Goal: Task Accomplishment & Management: Use online tool/utility

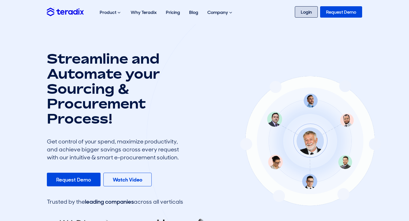
click at [306, 12] on link "Login" at bounding box center [306, 11] width 23 height 11
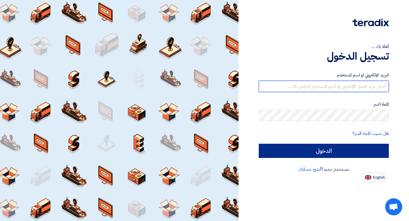
type input "ashedid@fekrahouse.com"
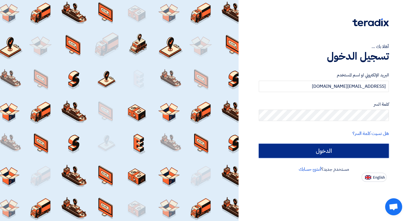
click at [322, 149] on input "الدخول" at bounding box center [324, 151] width 130 height 14
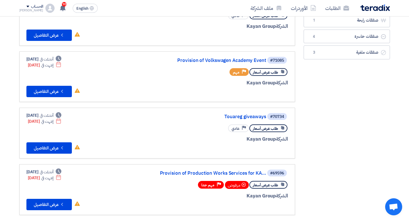
scroll to position [79, 0]
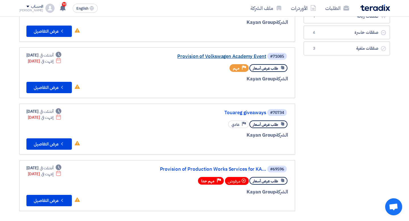
click at [218, 55] on link "Provision of Volkswagen Academy Event" at bounding box center [209, 56] width 114 height 5
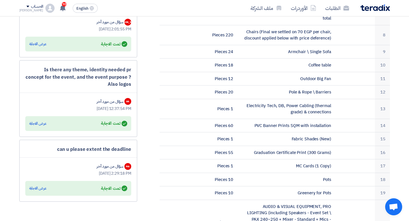
scroll to position [294, 0]
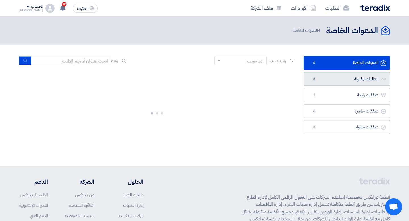
click at [320, 80] on link "الطلبات المقبولة الطلبات المقبولة 3" at bounding box center [346, 79] width 86 height 14
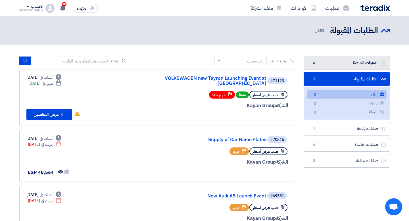
click at [338, 60] on link "الدعوات الخاصة الدعوات الخاصة 4" at bounding box center [346, 63] width 86 height 14
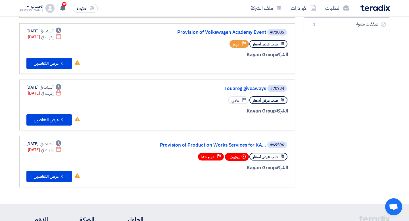
scroll to position [103, 0]
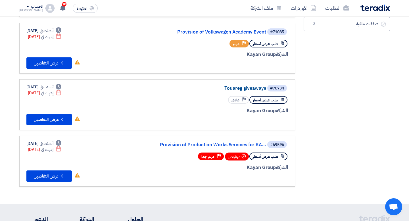
click at [235, 88] on link "Touareg giveaways" at bounding box center [209, 88] width 114 height 5
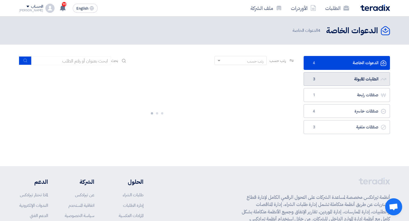
click at [357, 78] on link "الطلبات المقبولة الطلبات المقبولة 3" at bounding box center [346, 79] width 86 height 14
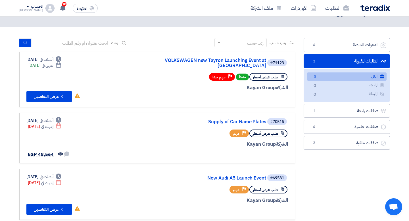
scroll to position [16, 0]
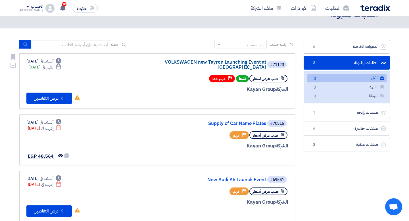
click at [232, 63] on link "VOLKSWAGEN new Tayron Launching Event at Azha" at bounding box center [209, 65] width 114 height 10
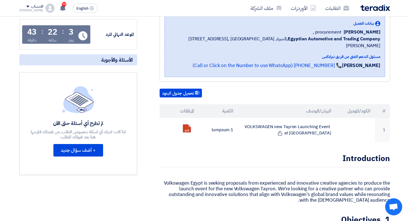
scroll to position [97, 0]
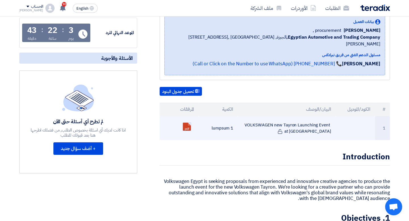
click at [188, 123] on link at bounding box center [205, 140] width 45 height 34
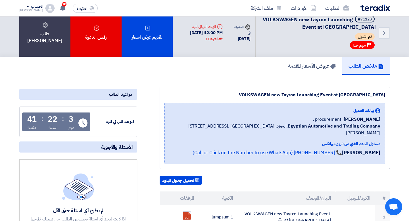
scroll to position [0, 0]
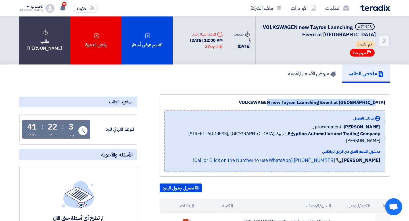
drag, startPoint x: 277, startPoint y: 103, endPoint x: 384, endPoint y: 105, distance: 106.8
click at [384, 105] on div "VOLKSWAGEN new Tayron Launching Event at Azha" at bounding box center [274, 102] width 221 height 7
